Goal: Information Seeking & Learning: Learn about a topic

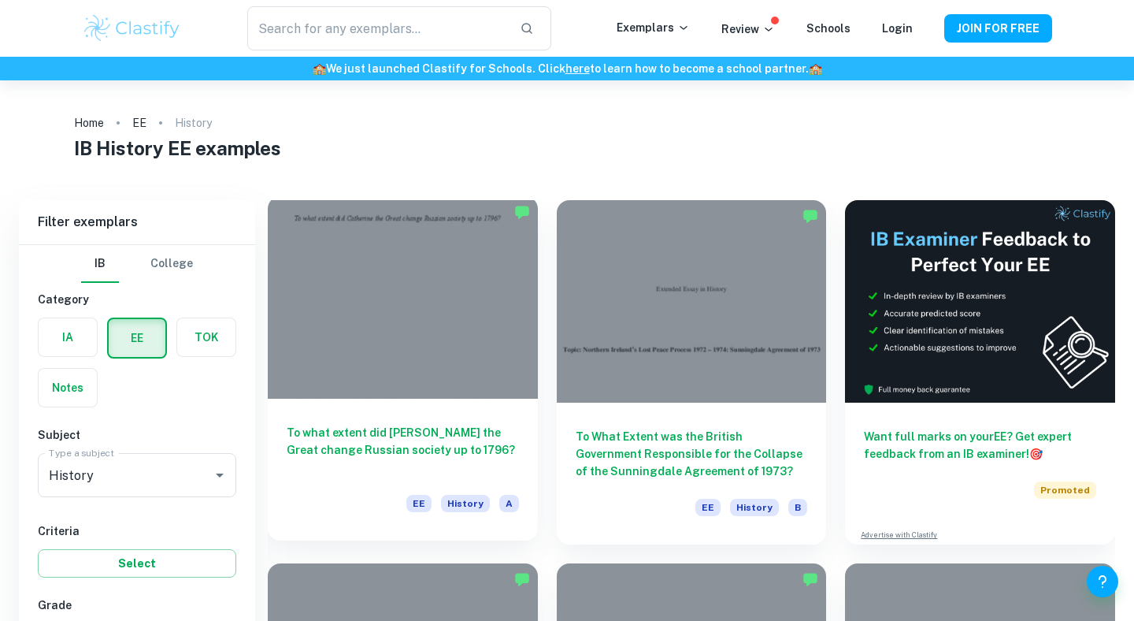
scroll to position [71, 0]
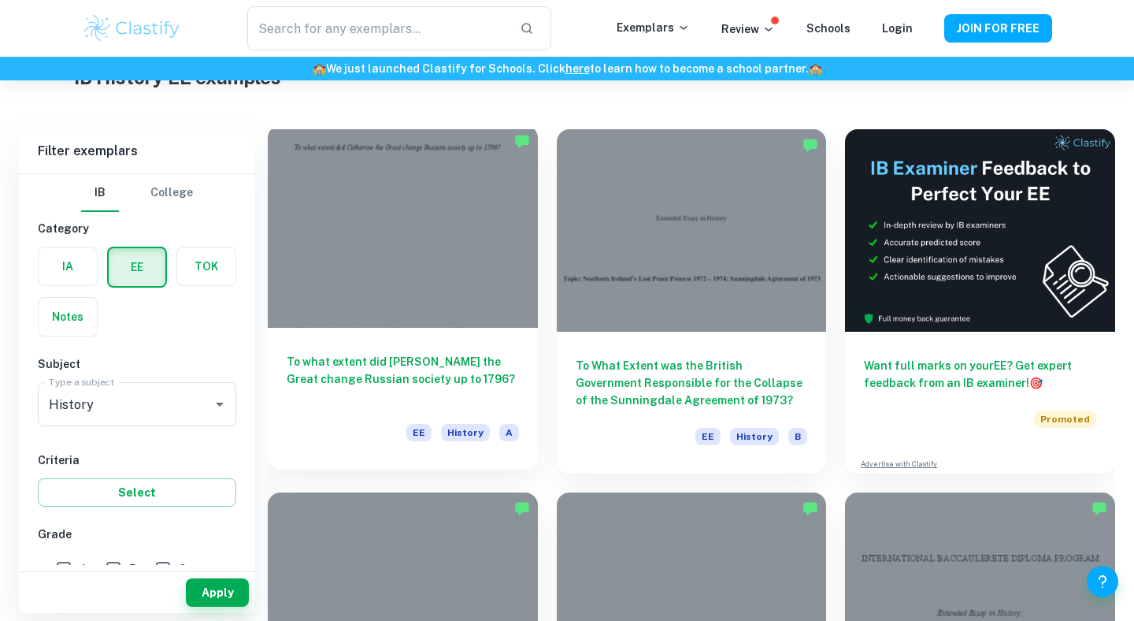
click at [388, 344] on div "To what extent did [PERSON_NAME] the Great change Russian society up to 1796? E…" at bounding box center [403, 399] width 270 height 142
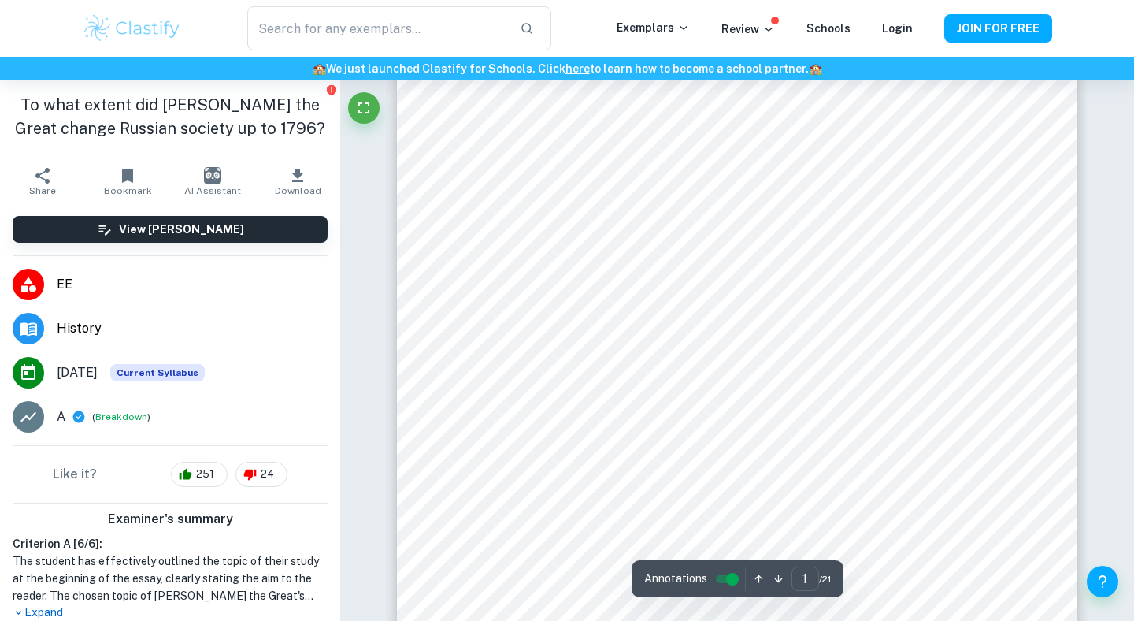
scroll to position [316, 0]
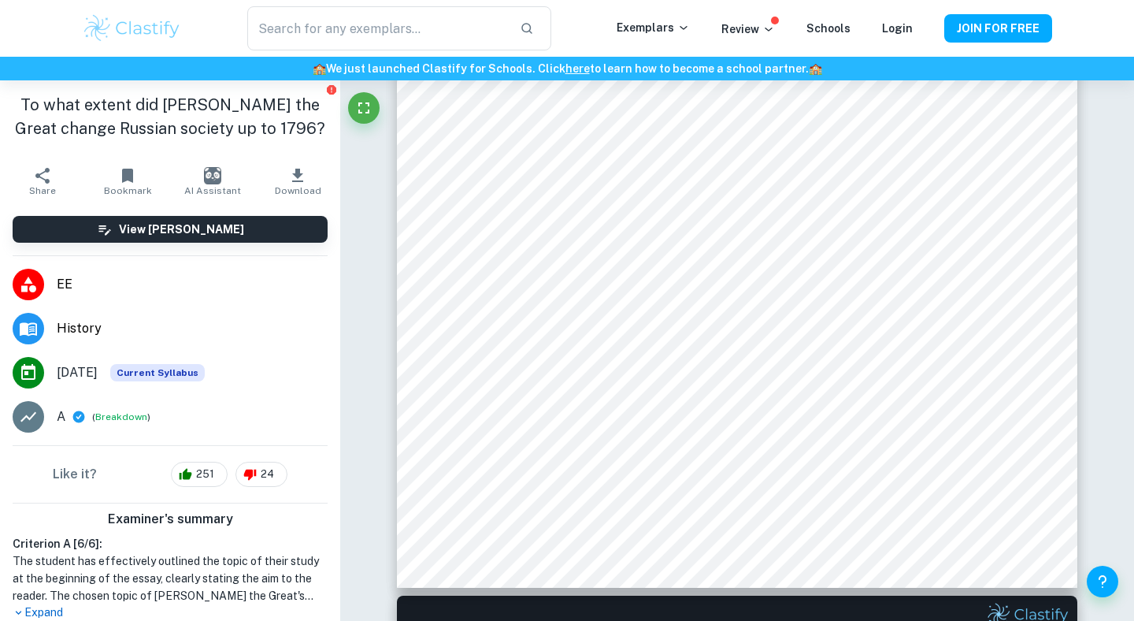
type input "2"
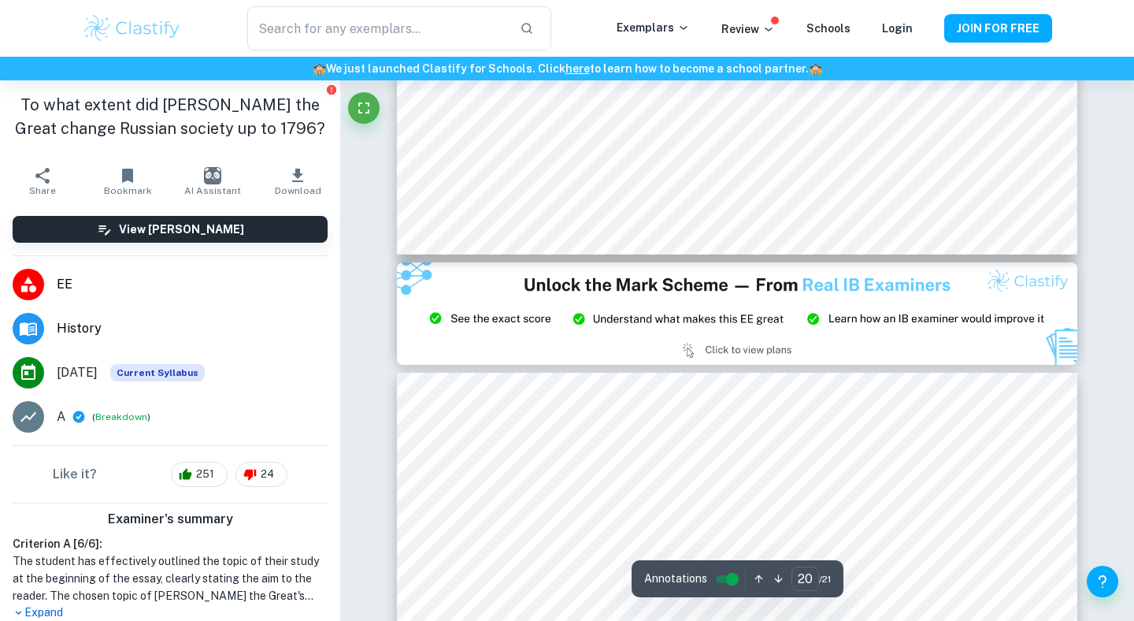
type input "21"
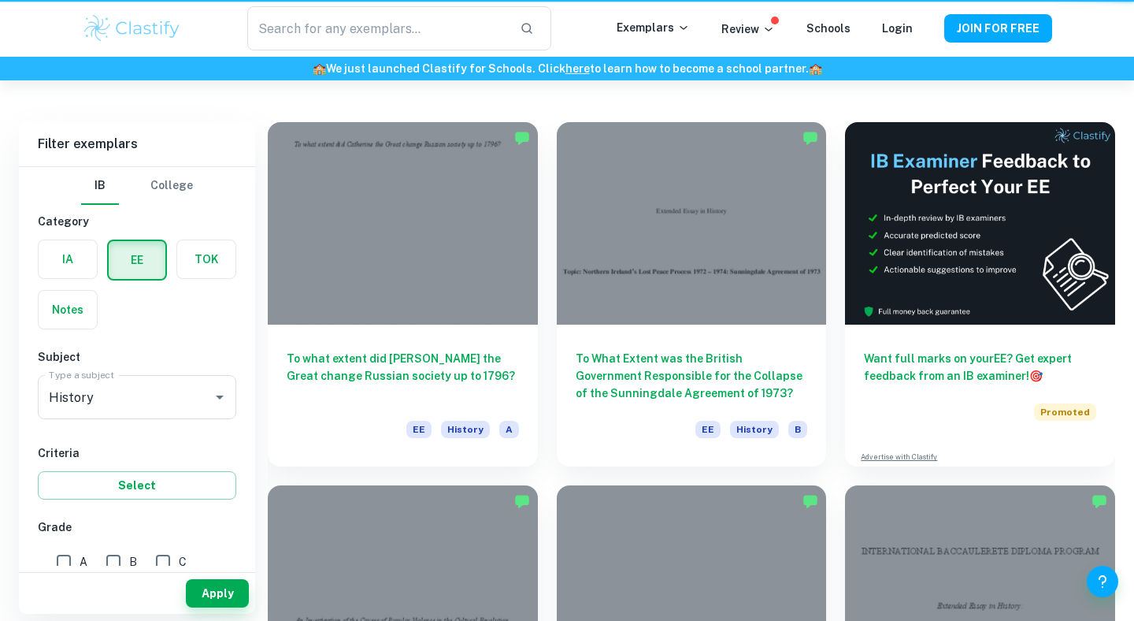
scroll to position [81, 0]
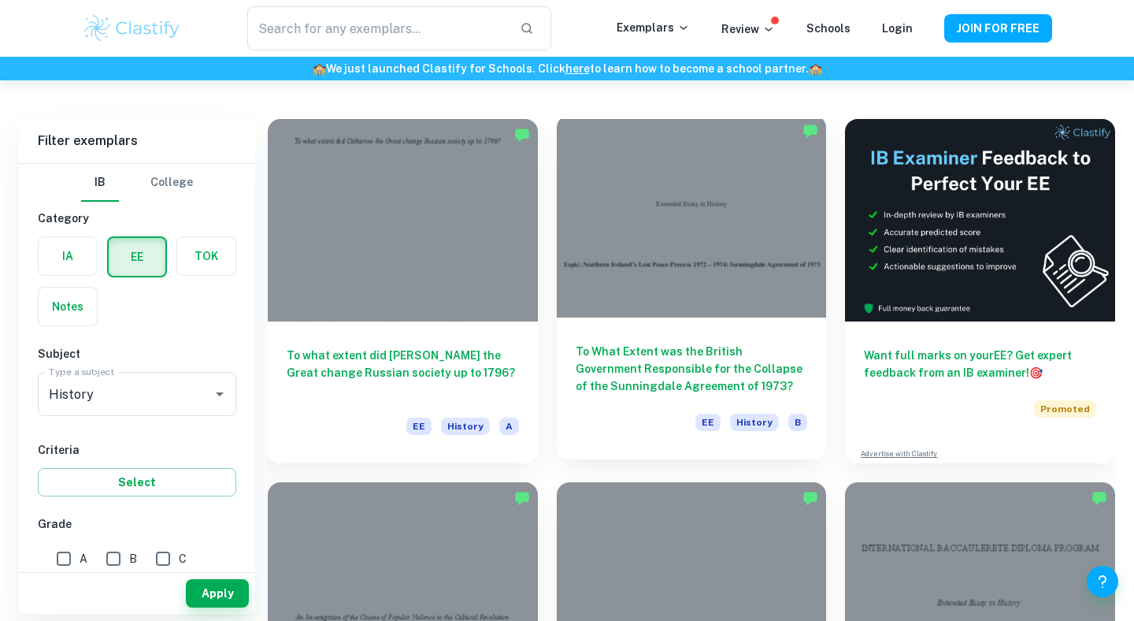
click at [718, 310] on div at bounding box center [692, 216] width 270 height 202
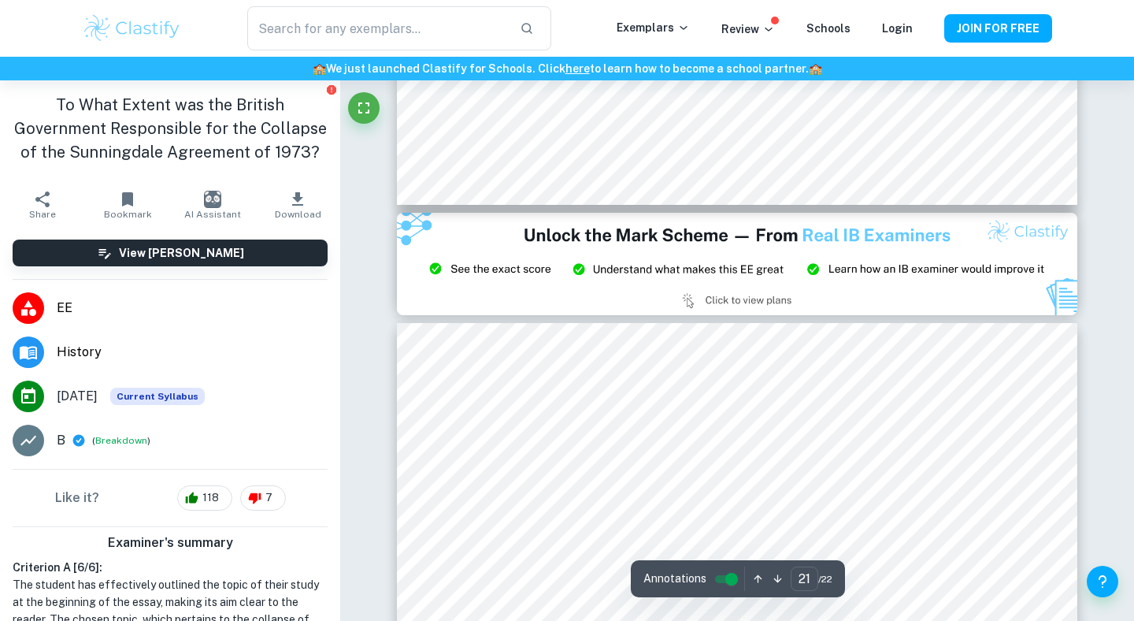
type input "20"
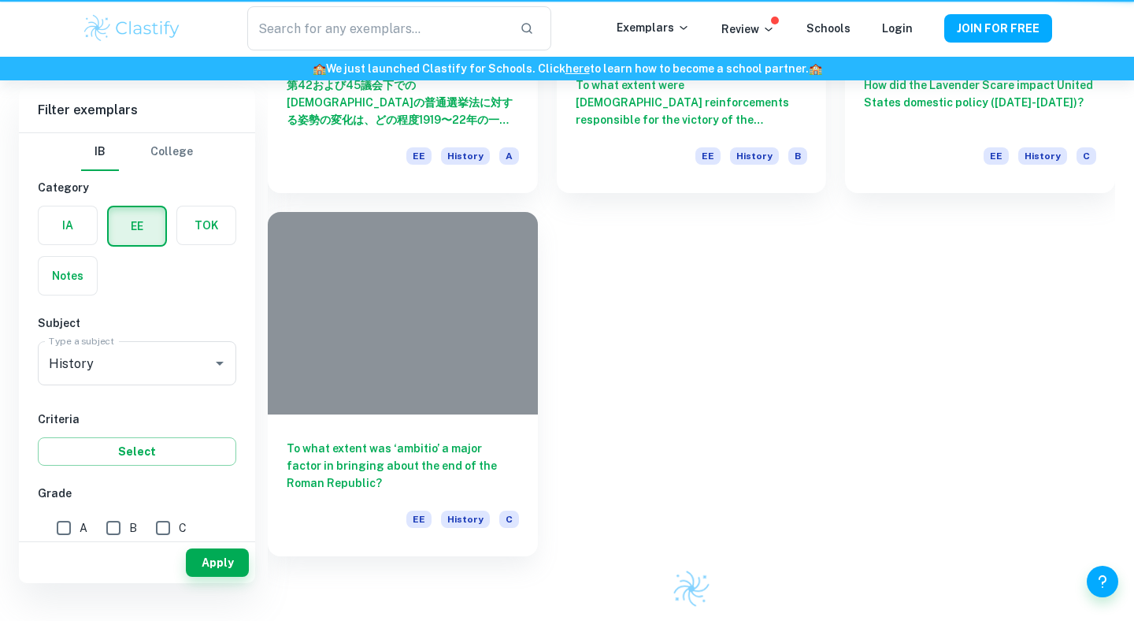
scroll to position [81, 0]
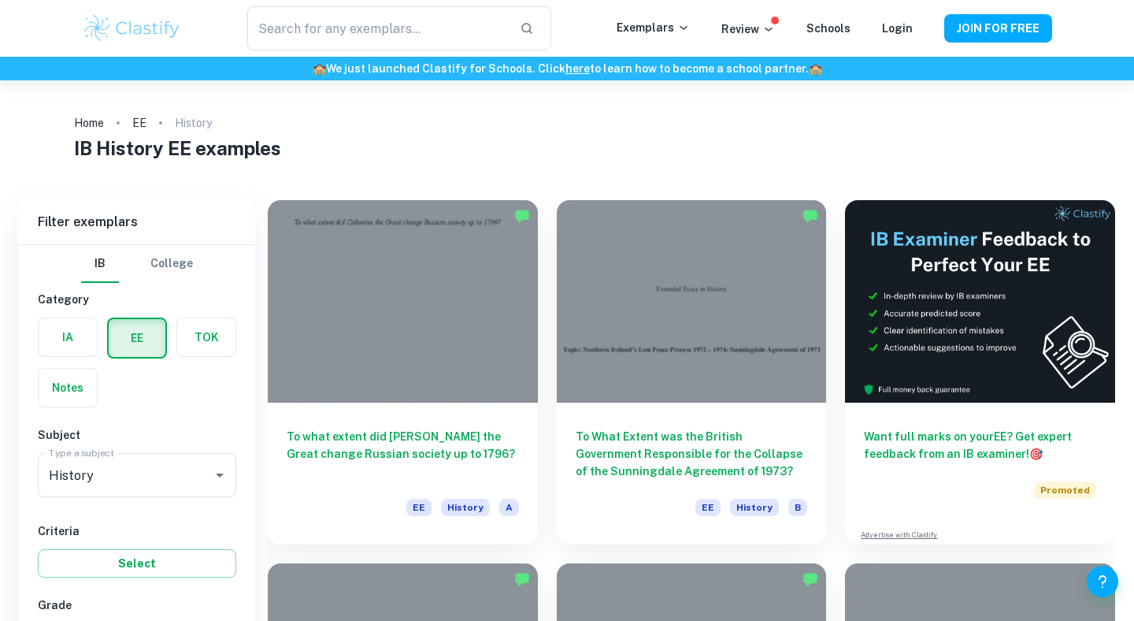
scroll to position [81, 0]
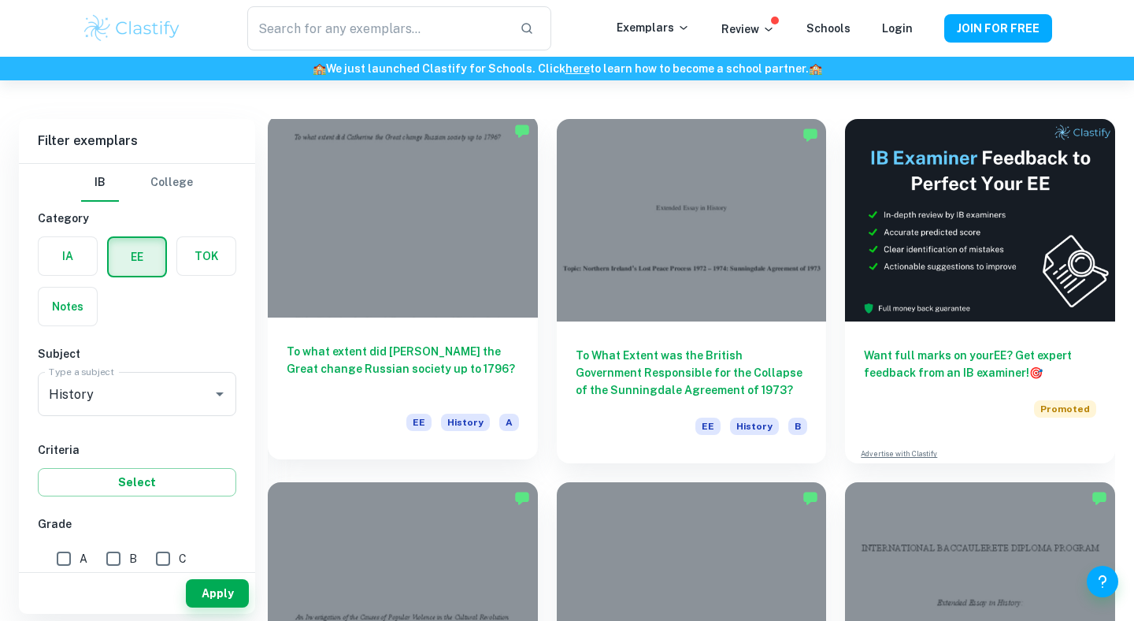
click at [479, 311] on div at bounding box center [403, 216] width 270 height 202
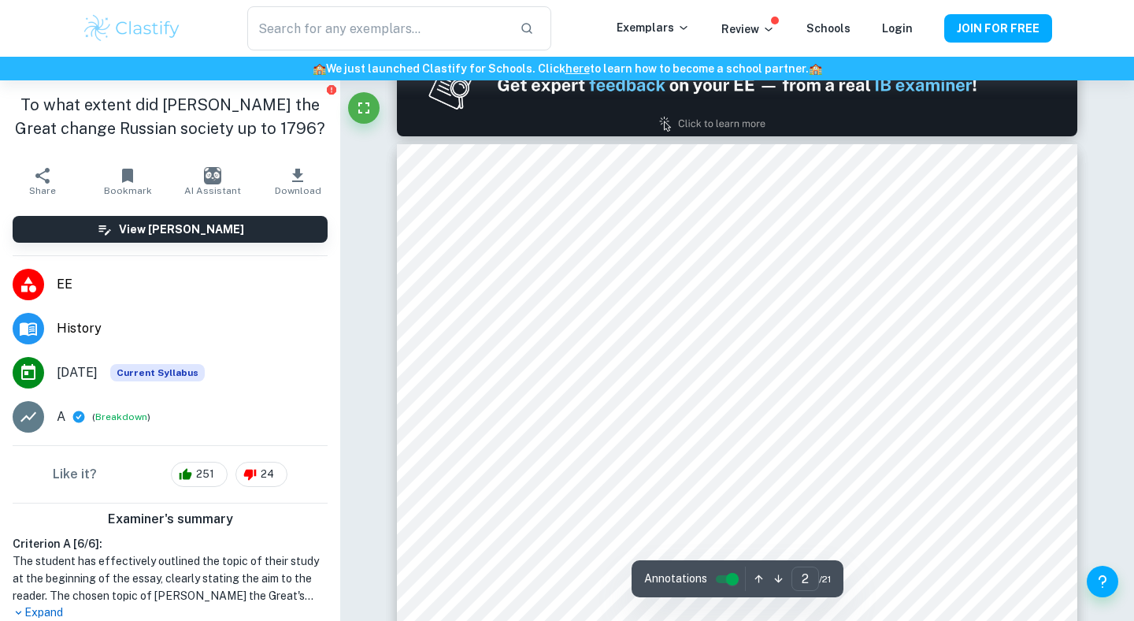
scroll to position [1035, 0]
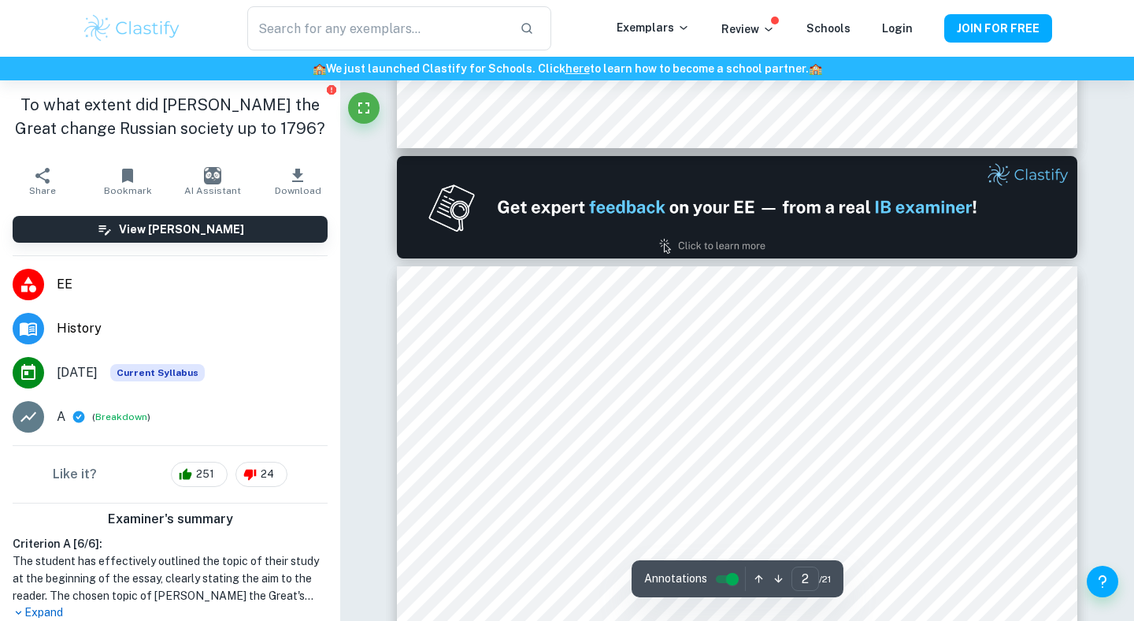
type input "1"
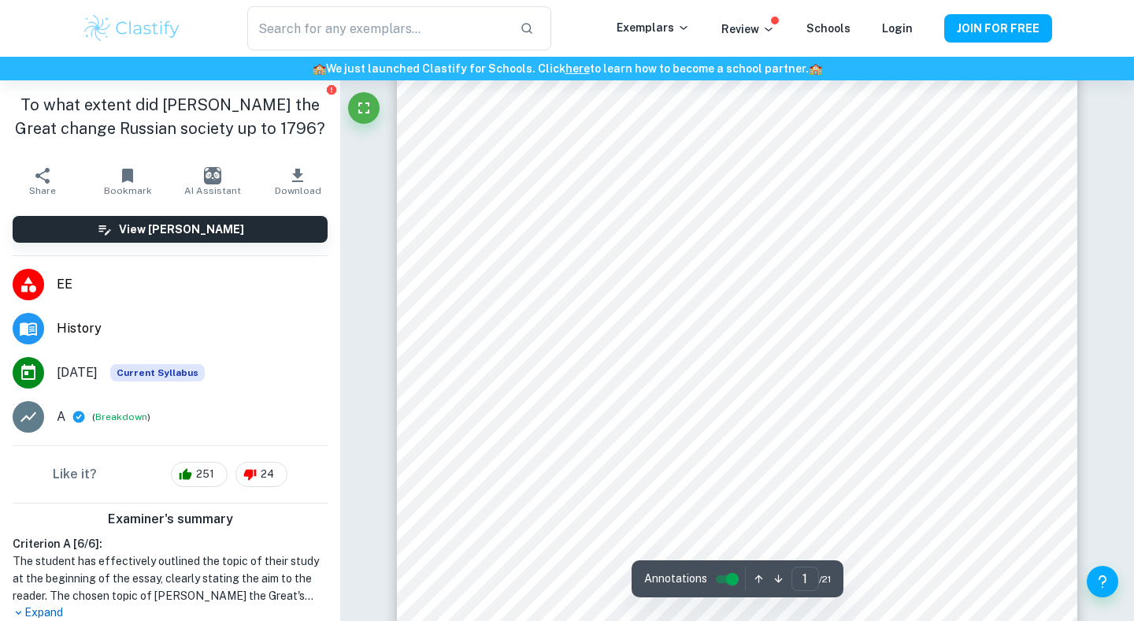
scroll to position [229, 0]
type input "7"
